Goal: Task Accomplishment & Management: Manage account settings

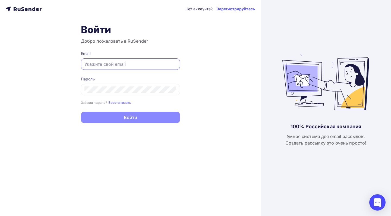
type input "[EMAIL_ADDRESS][DOMAIN_NAME]"
click at [130, 118] on button "Войти" at bounding box center [130, 117] width 99 height 11
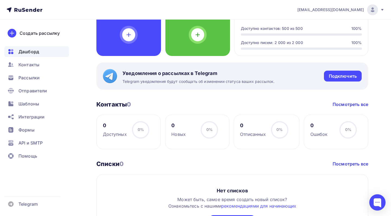
scroll to position [74, 0]
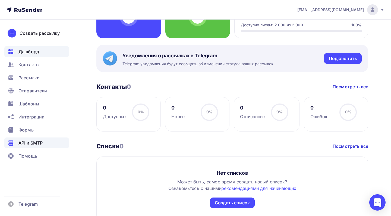
click at [39, 142] on span "API и SMTP" at bounding box center [30, 143] width 24 height 7
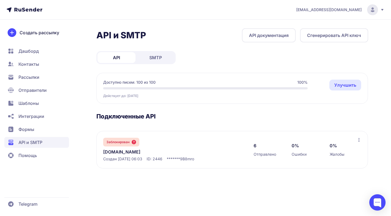
click at [358, 140] on icon at bounding box center [359, 140] width 4 height 4
click at [272, 133] on div "Заблокирован [DOMAIN_NAME] Создан [DATE] 06:03 ID: 2446 ******* 9B8mro 6 Отправ…" at bounding box center [232, 149] width 272 height 37
click at [31, 79] on span "Рассылки" at bounding box center [28, 77] width 21 height 7
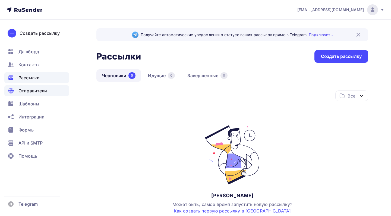
click at [32, 93] on span "Отправители" at bounding box center [32, 90] width 29 height 7
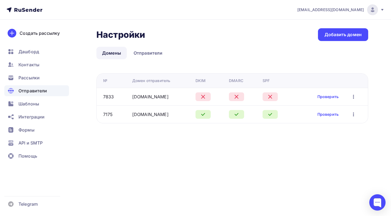
click at [355, 118] on button "button" at bounding box center [353, 114] width 7 height 7
click at [328, 140] on div "Удалить" at bounding box center [330, 139] width 52 height 7
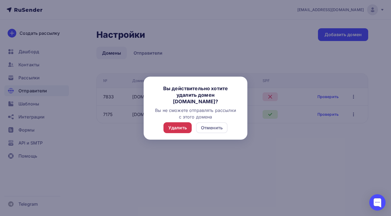
click at [184, 127] on div "Удалить" at bounding box center [177, 127] width 18 height 7
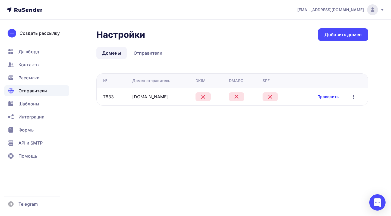
click at [327, 96] on link "Проверить" at bounding box center [328, 96] width 21 height 5
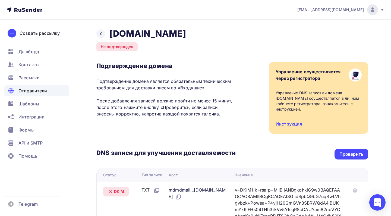
scroll to position [57, 0]
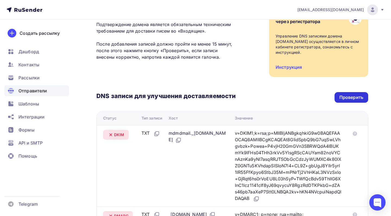
click at [352, 99] on div "Проверить" at bounding box center [352, 97] width 24 height 6
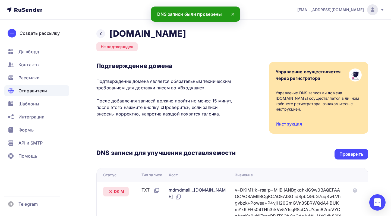
scroll to position [0, 0]
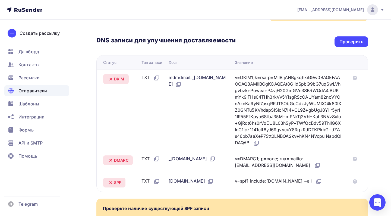
scroll to position [115, 0]
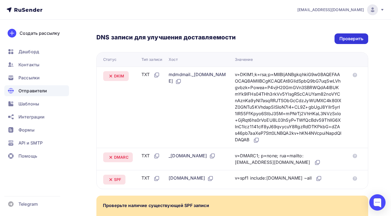
click at [339, 40] on div "Проверить" at bounding box center [352, 38] width 34 height 11
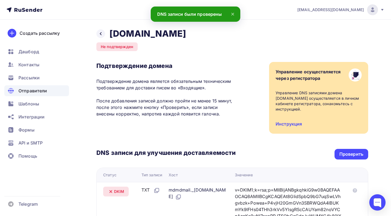
scroll to position [0, 0]
click at [102, 35] on icon at bounding box center [101, 34] width 4 height 4
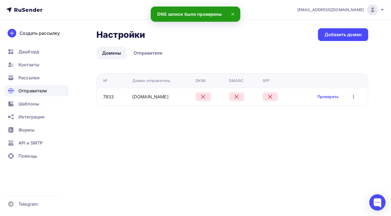
click at [352, 95] on icon "button" at bounding box center [353, 96] width 7 height 7
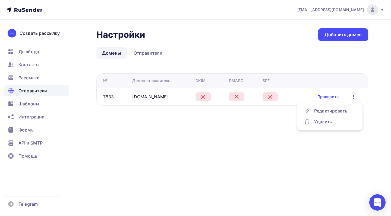
click at [231, 127] on div "Настройки Настройки Добавить домен Домены Отправители Домены Отправители № Доме…" at bounding box center [195, 74] width 391 height 108
click at [148, 96] on link "viahub.top" at bounding box center [150, 96] width 36 height 5
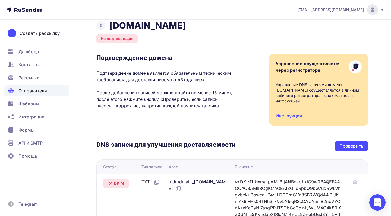
scroll to position [8, 0]
click at [290, 117] on link "Инструкция" at bounding box center [289, 115] width 26 height 5
click at [353, 151] on div "DNS записи для улучшения доставляемости Проверить Статус Тип записи Хост Значен…" at bounding box center [232, 210] width 272 height 171
click at [353, 150] on div "Проверить" at bounding box center [352, 145] width 34 height 11
click at [248, 106] on div "Подтверждение домена Подтверждение домена является обязательным техническим тре…" at bounding box center [232, 90] width 272 height 72
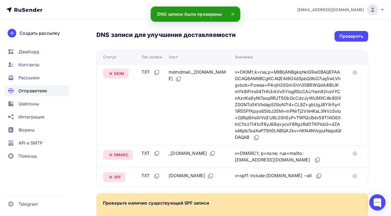
scroll to position [58, 0]
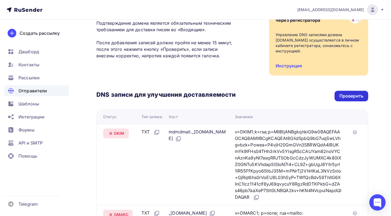
click at [352, 99] on div "Проверить" at bounding box center [352, 96] width 24 height 6
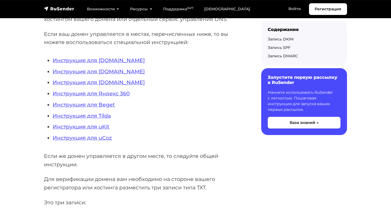
scroll to position [145, 0]
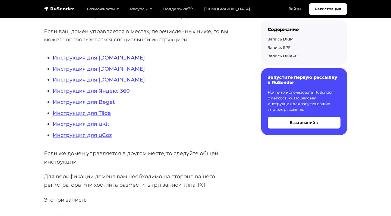
click at [106, 55] on link "Инструкция для [DOMAIN_NAME]" at bounding box center [99, 57] width 92 height 7
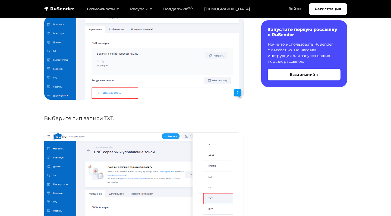
scroll to position [592, 0]
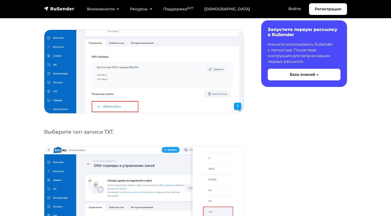
click at [355, 1] on nav "Регистрация Возможности Конструктор писем [PERSON_NAME] подписки A/B–тестирован…" at bounding box center [195, 9] width 391 height 18
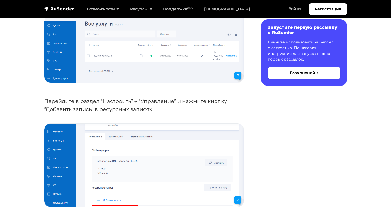
scroll to position [503, 0]
